Goal: Navigation & Orientation: Find specific page/section

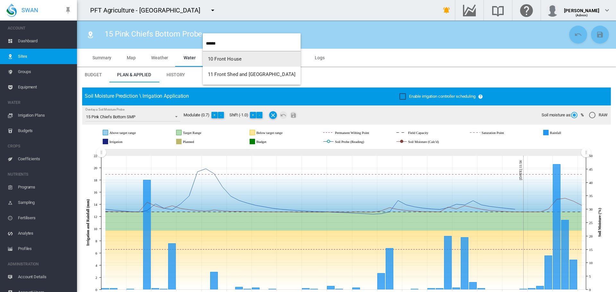
scroll to position [8, 0]
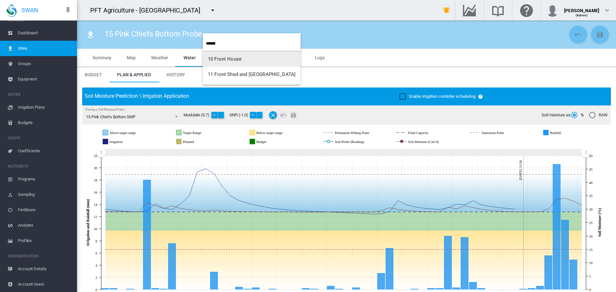
click at [184, 11] on md-backdrop at bounding box center [308, 146] width 616 height 292
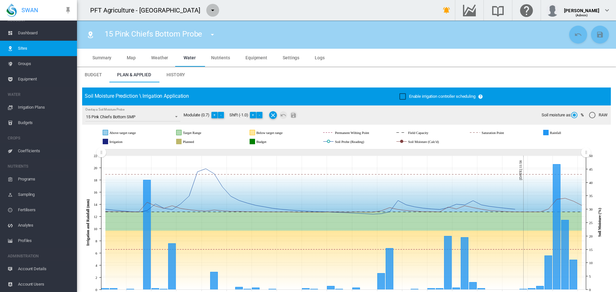
click at [209, 10] on md-icon "icon-menu-down" at bounding box center [213, 10] width 8 height 8
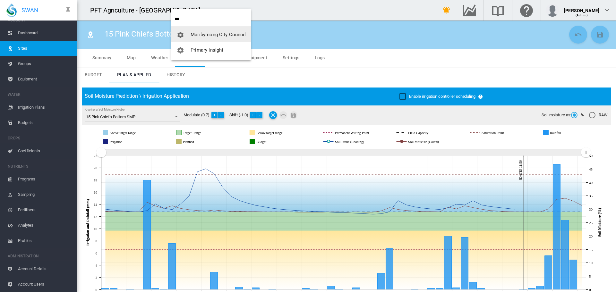
type input "***"
click at [194, 32] on span "Maribyrnong City Council" at bounding box center [218, 35] width 55 height 6
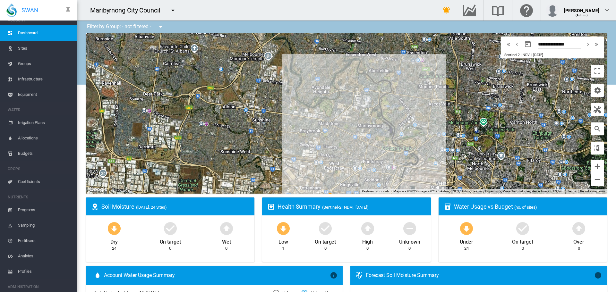
click at [47, 44] on span "Sites" at bounding box center [45, 48] width 54 height 15
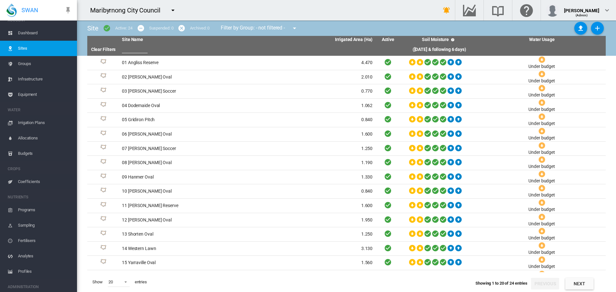
click at [61, 62] on span "Groups" at bounding box center [45, 63] width 54 height 15
